Goal: Navigation & Orientation: Understand site structure

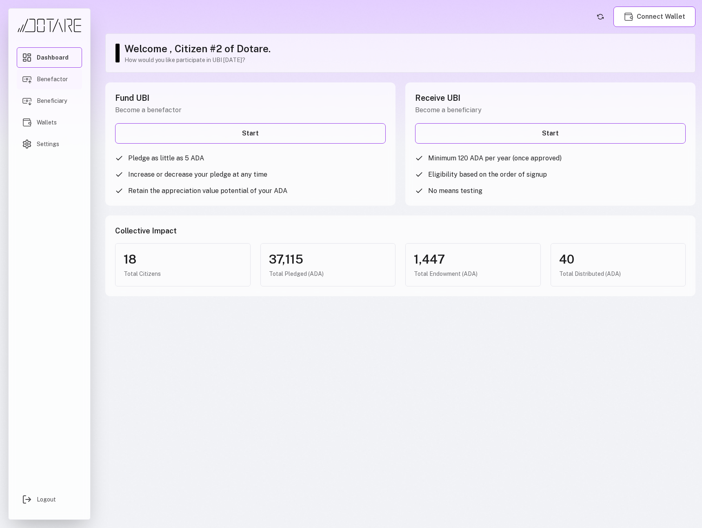
click at [73, 78] on link "Benefactor" at bounding box center [49, 79] width 65 height 20
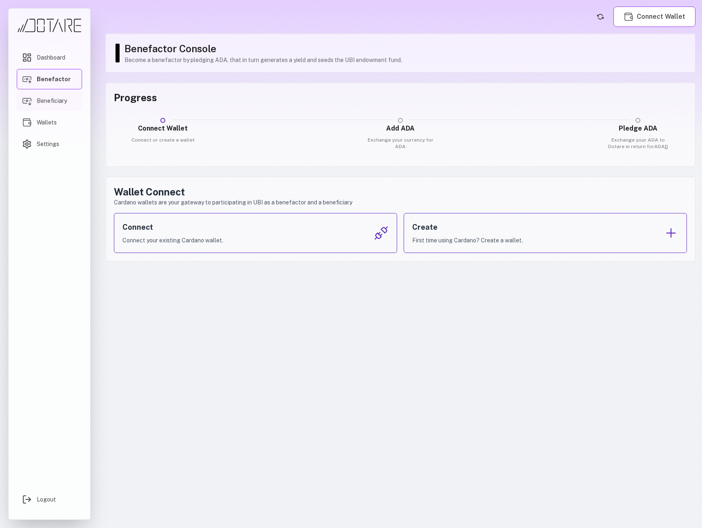
click at [70, 108] on link "Beneficiary" at bounding box center [49, 101] width 65 height 20
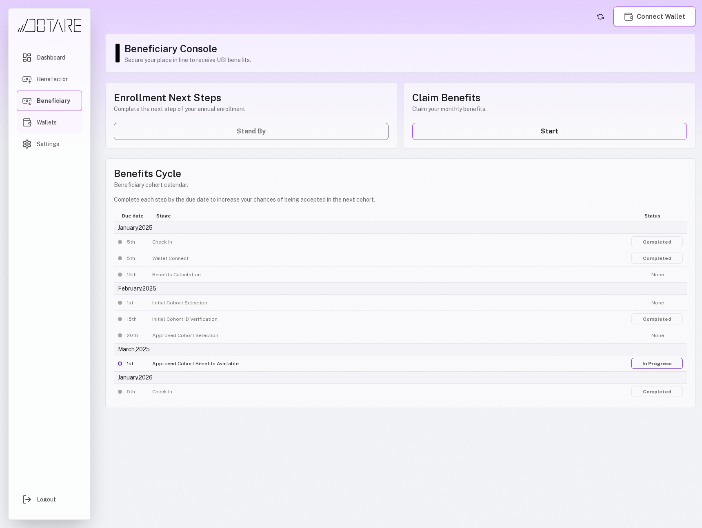
click at [66, 120] on link "Wallets" at bounding box center [49, 122] width 65 height 20
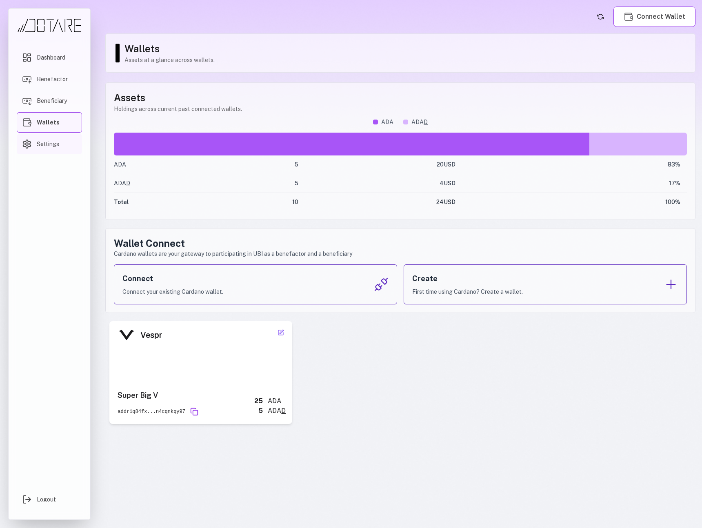
click at [63, 138] on link "Settings" at bounding box center [49, 144] width 65 height 20
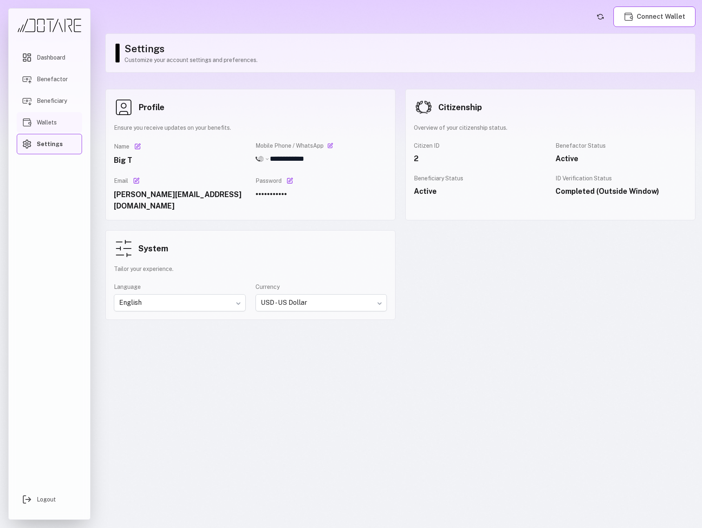
click at [64, 127] on link "Wallets" at bounding box center [49, 122] width 65 height 20
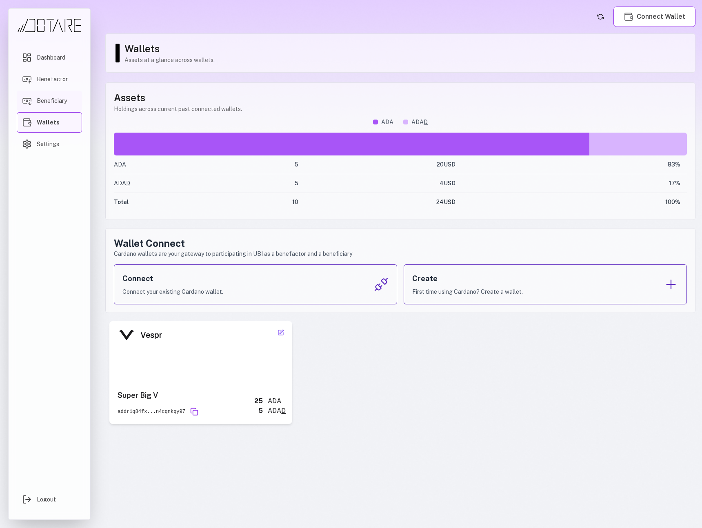
click at [64, 103] on span "Beneficiary" at bounding box center [52, 101] width 30 height 8
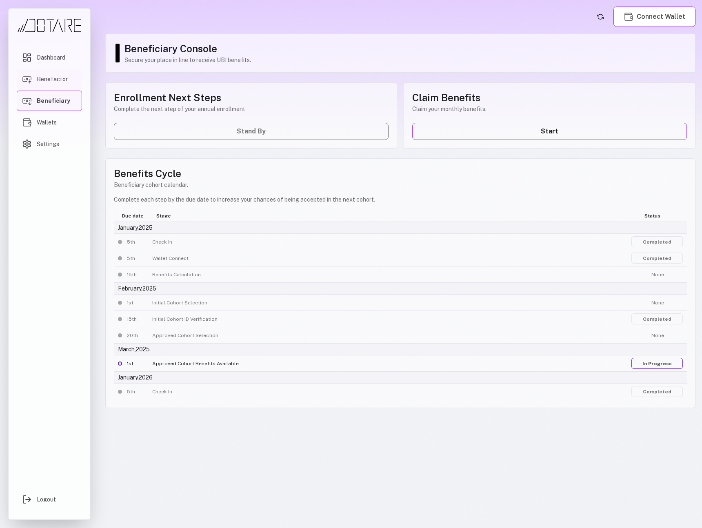
click at [65, 76] on span "Benefactor" at bounding box center [52, 79] width 31 height 8
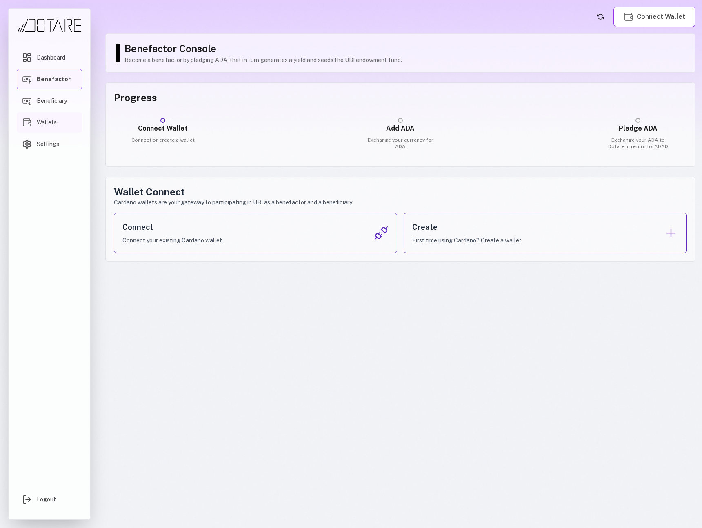
click at [58, 120] on link "Wallets" at bounding box center [49, 122] width 65 height 20
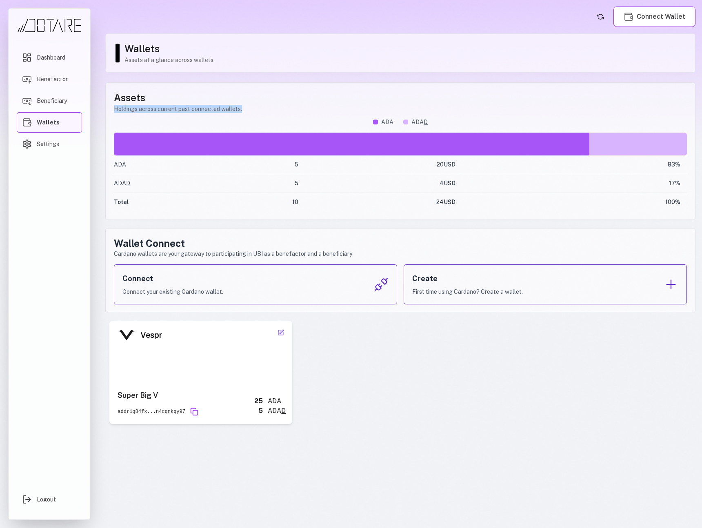
drag, startPoint x: 115, startPoint y: 113, endPoint x: 261, endPoint y: 115, distance: 146.9
click at [261, 115] on div "Assets Holdings across current past connected wallets. ADA ADA D ADA 5 20 USD 8…" at bounding box center [400, 150] width 590 height 137
